Goal: Information Seeking & Learning: Learn about a topic

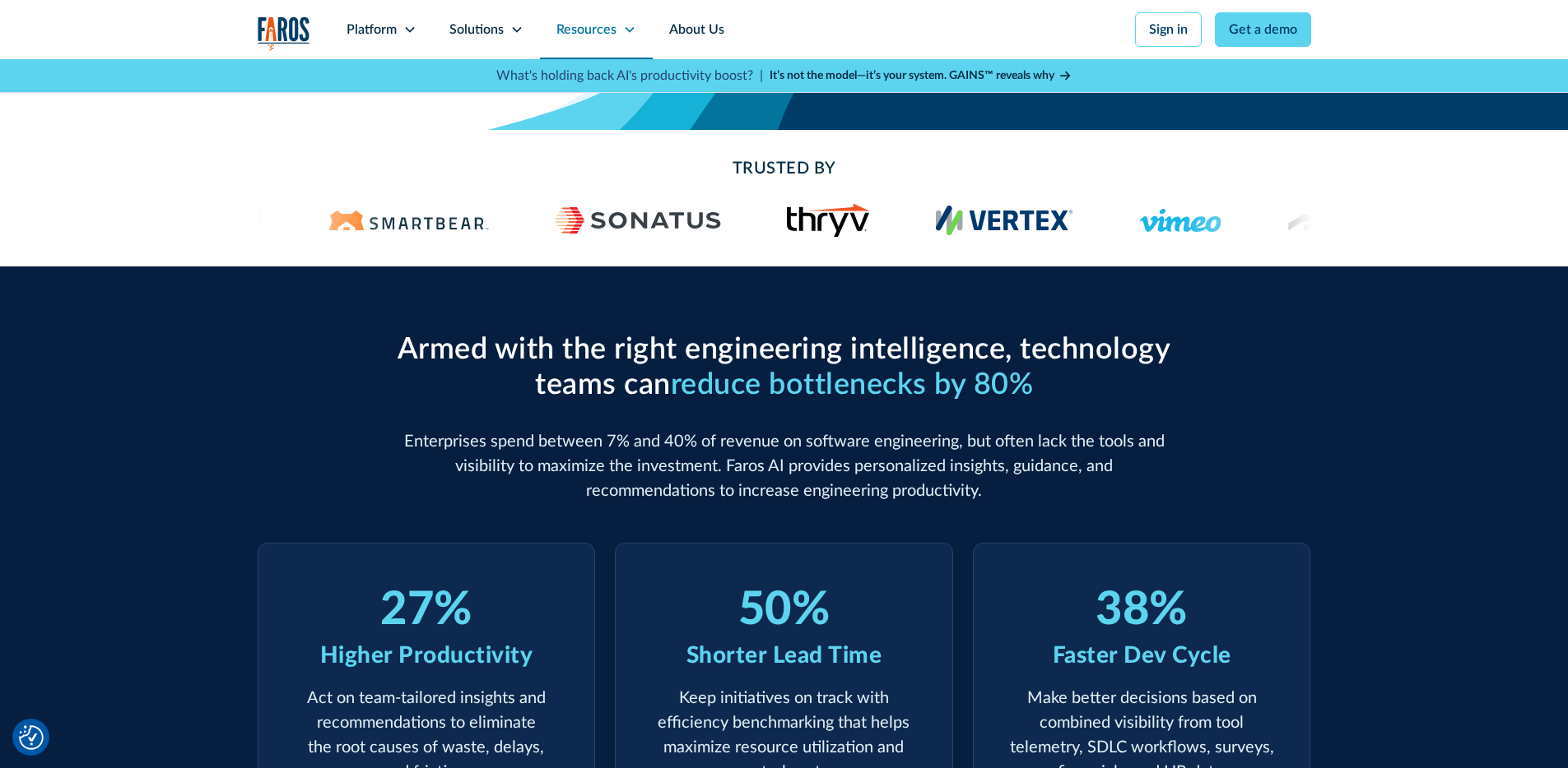
click at [557, 39] on div "Resources" at bounding box center [586, 30] width 60 height 20
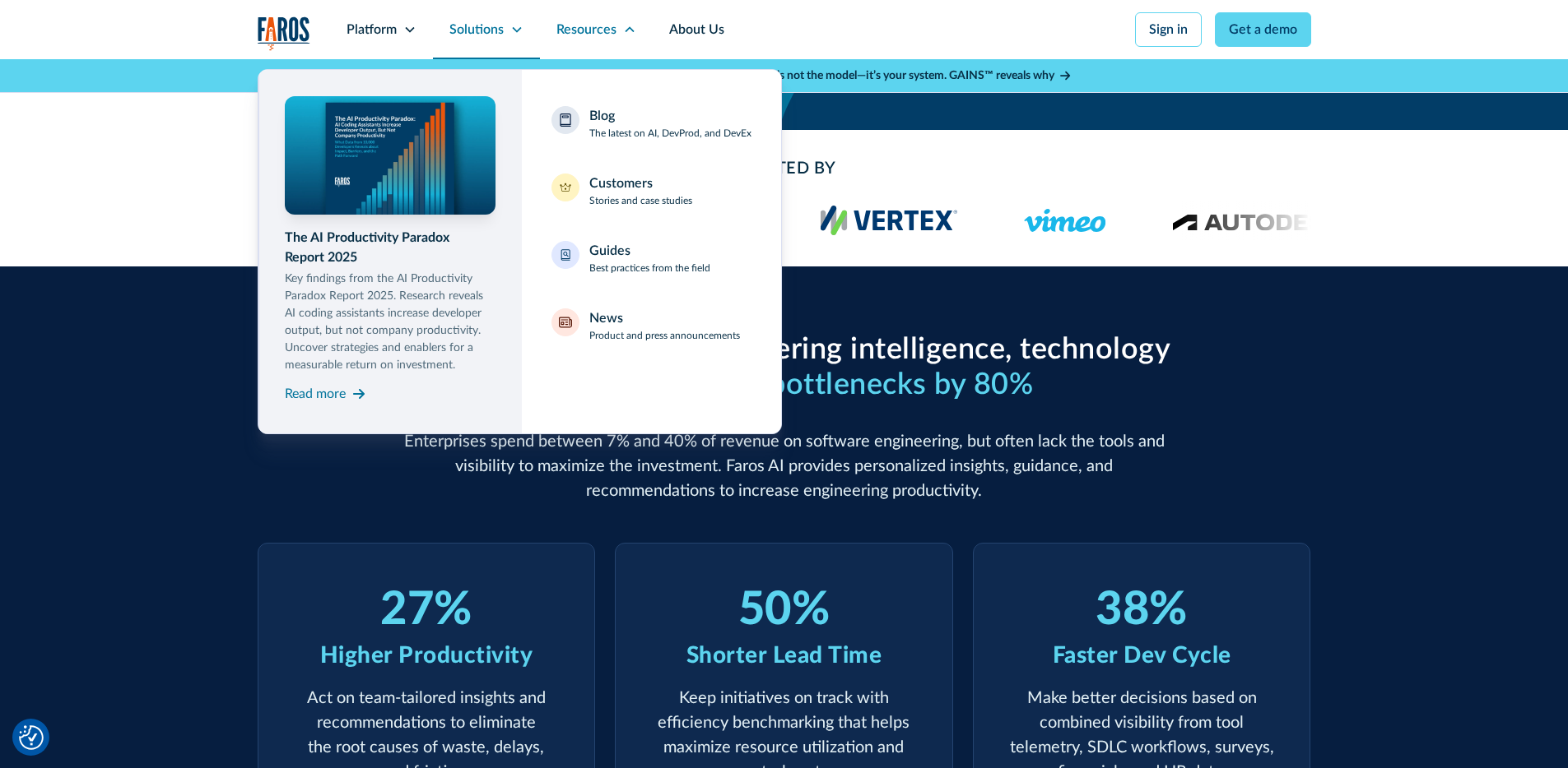
click at [433, 43] on div "Solutions" at bounding box center [485, 30] width 107 height 60
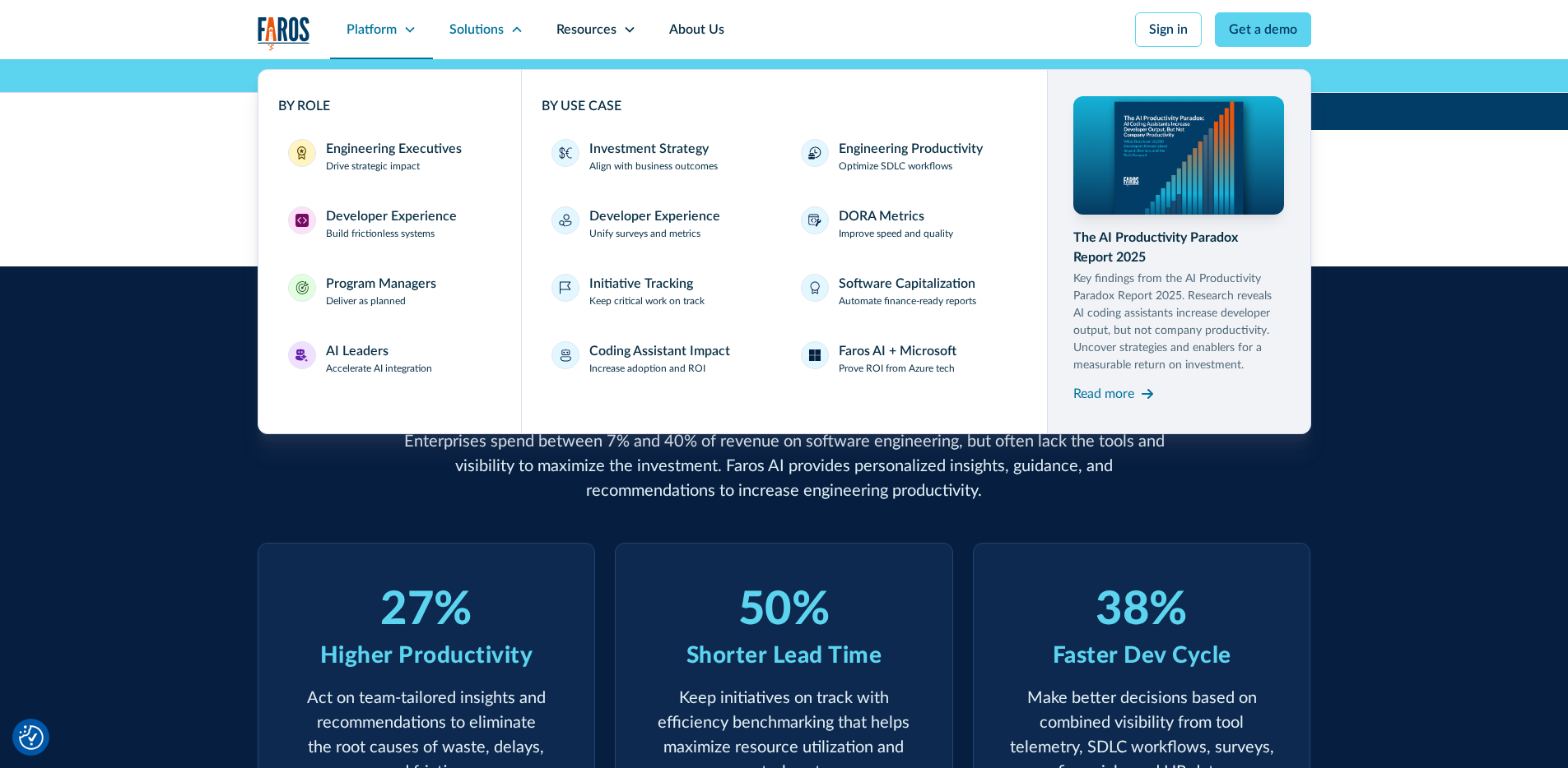
click at [330, 44] on div "Platform" at bounding box center [381, 30] width 103 height 60
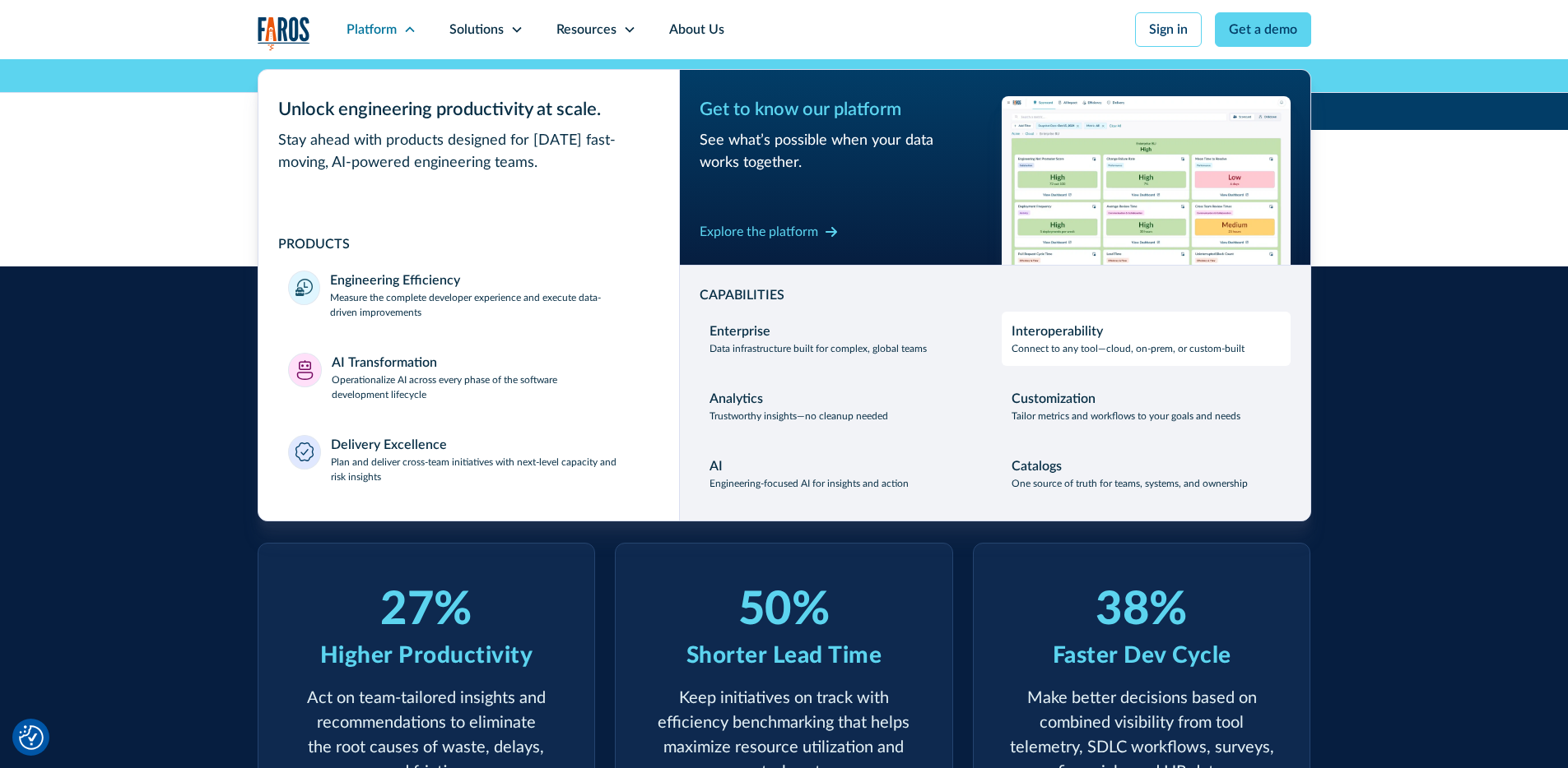
click at [1103, 341] on div "Interoperability" at bounding box center [1057, 332] width 91 height 20
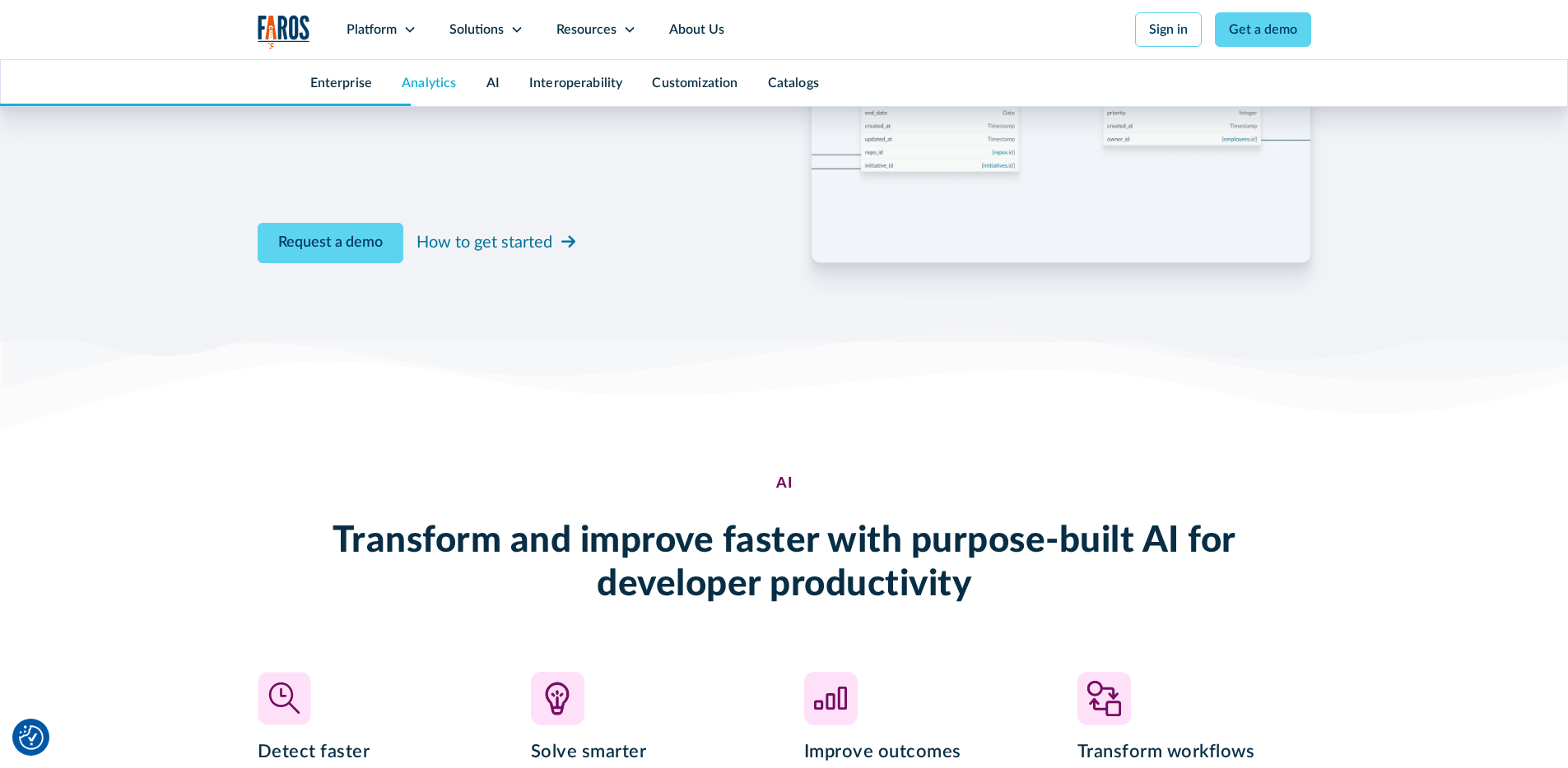
scroll to position [2132, 0]
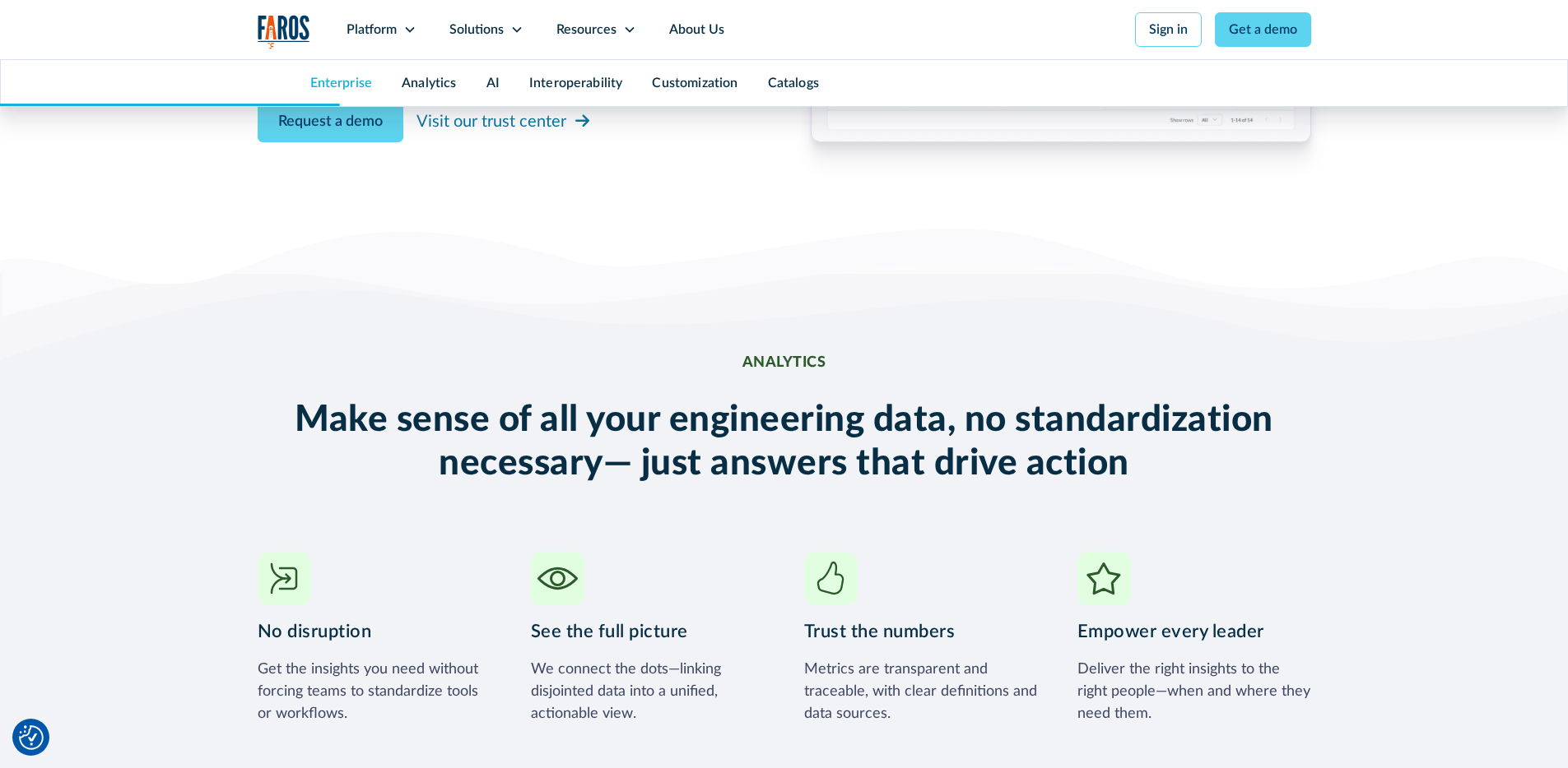
click at [311, 89] on link "Enterprise" at bounding box center [341, 84] width 62 height 13
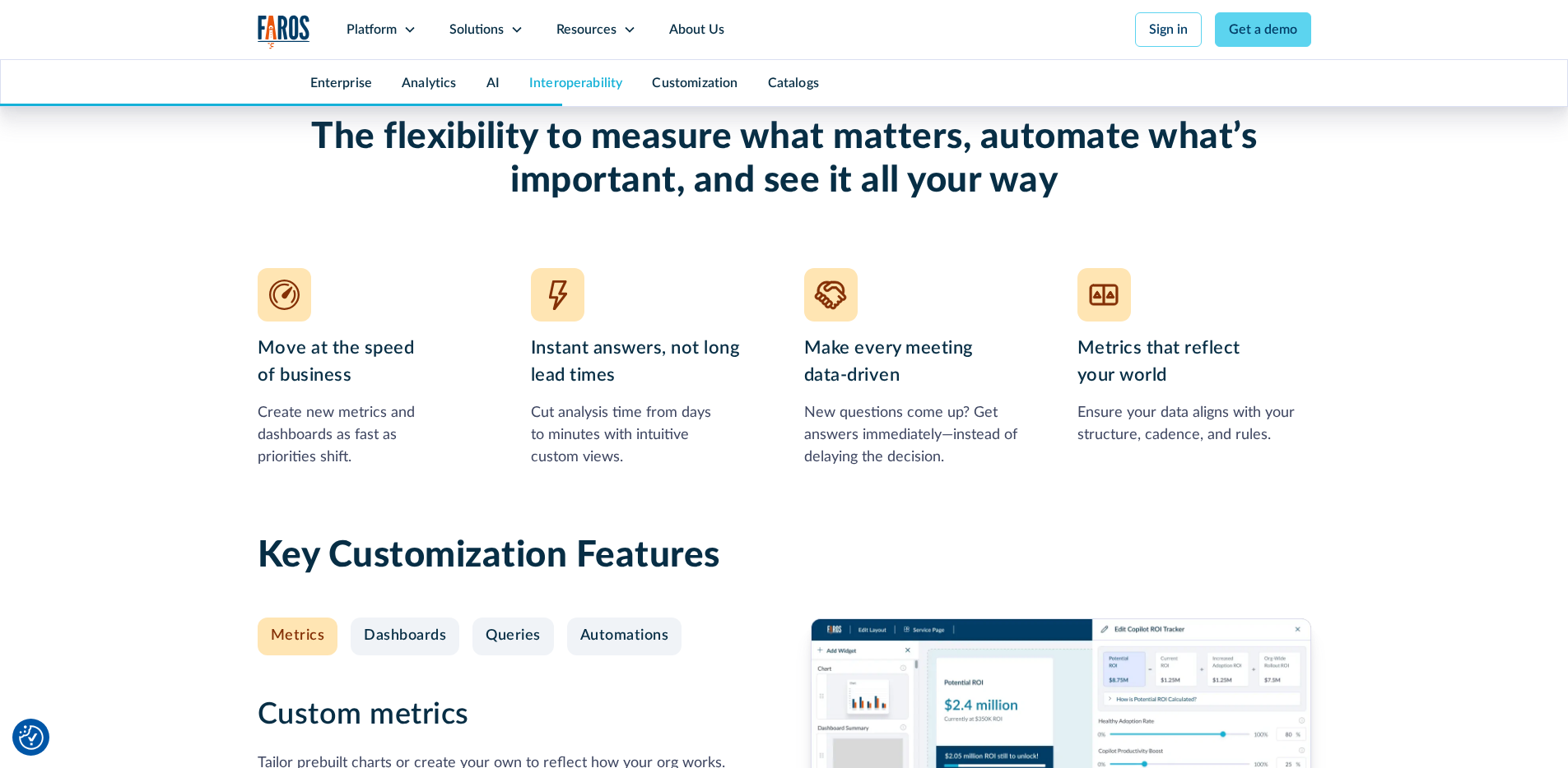
scroll to position [5684, 0]
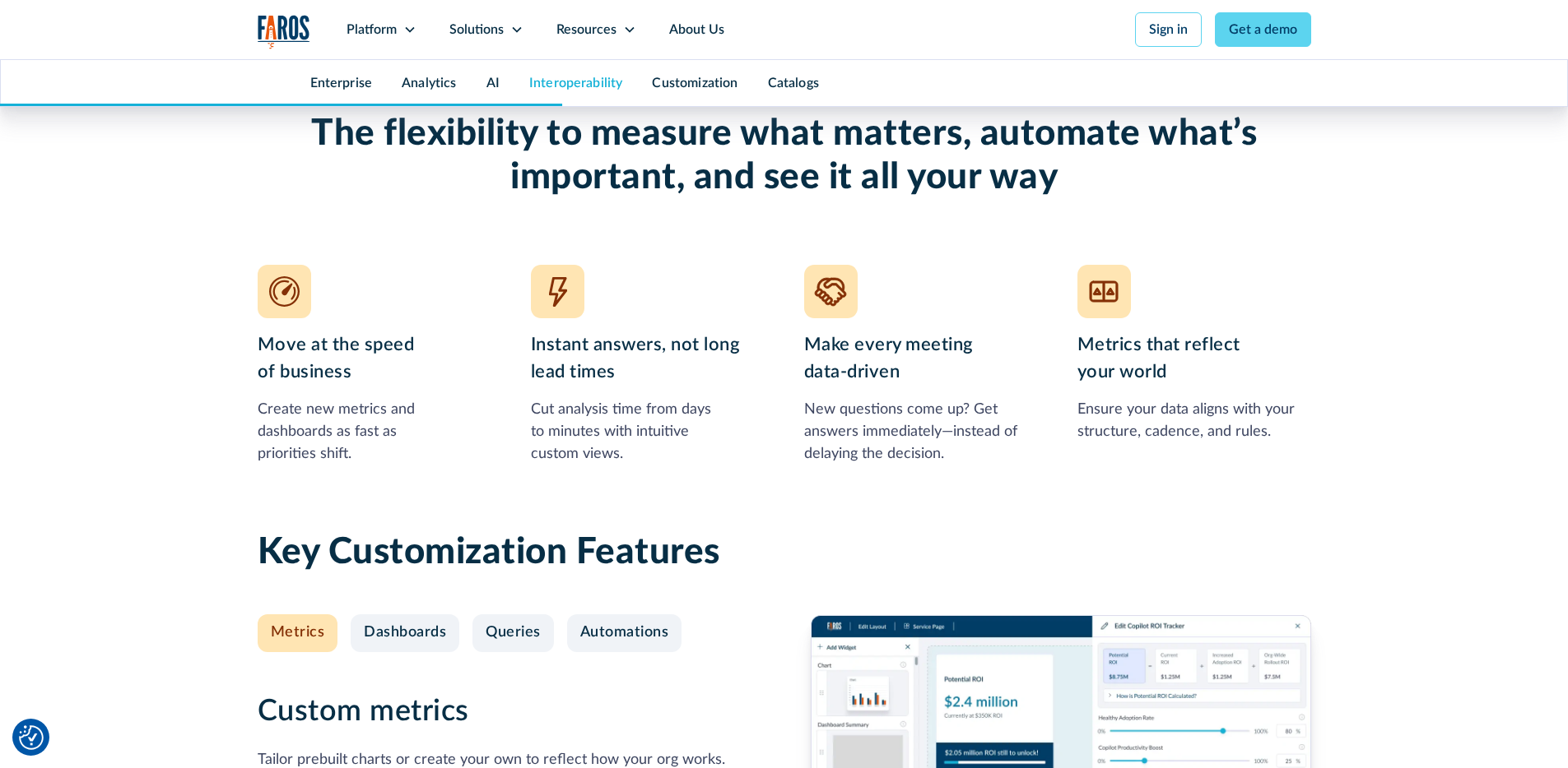
click at [81, 106] on div "Enterprise Analytics AI Interoperability Customization Catalogs" at bounding box center [784, 83] width 1566 height 46
